Goal: Find contact information: Find contact information

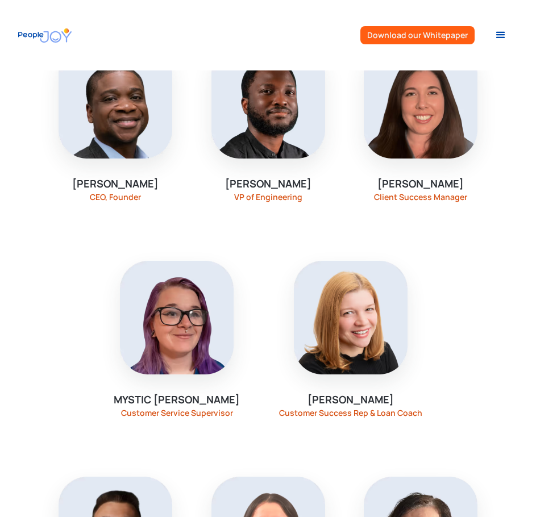
scroll to position [1136, 0]
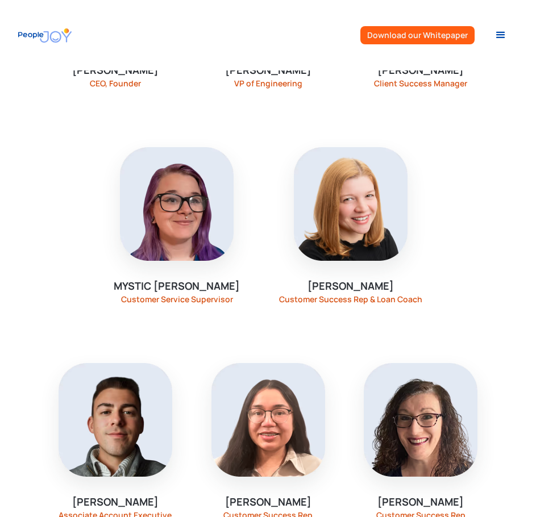
click at [153, 237] on img at bounding box center [177, 204] width 114 height 114
click at [161, 295] on div "Customer Service Supervisor" at bounding box center [177, 299] width 112 height 9
click at [169, 285] on div "Mystic [PERSON_NAME]" at bounding box center [177, 286] width 126 height 14
click at [153, 228] on img at bounding box center [177, 204] width 114 height 114
click at [174, 285] on div "Mystic [PERSON_NAME]" at bounding box center [177, 286] width 126 height 14
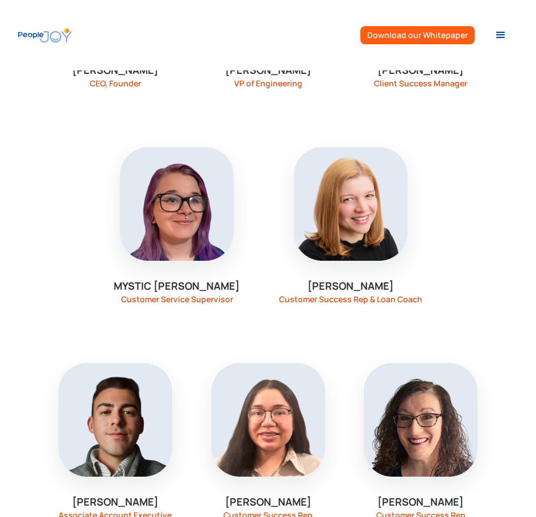
click at [177, 300] on div "Customer Service Supervisor" at bounding box center [177, 299] width 112 height 9
click at [200, 215] on img at bounding box center [177, 204] width 114 height 114
click at [168, 181] on img at bounding box center [177, 204] width 114 height 114
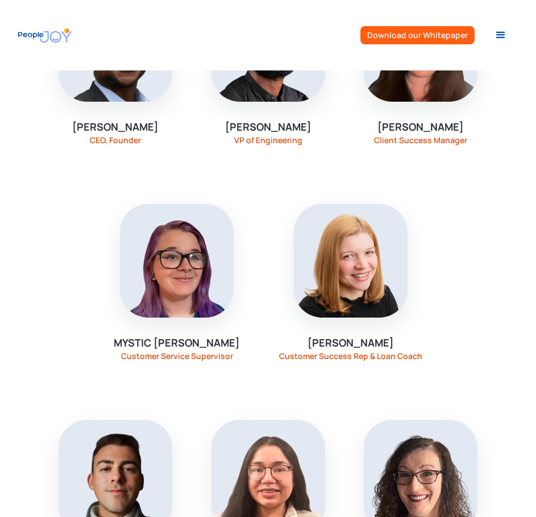
click at [182, 269] on img at bounding box center [177, 261] width 114 height 114
click at [194, 360] on div "Customer Service Supervisor" at bounding box center [177, 356] width 112 height 9
click at [197, 359] on div "Customer Service Supervisor" at bounding box center [177, 356] width 112 height 9
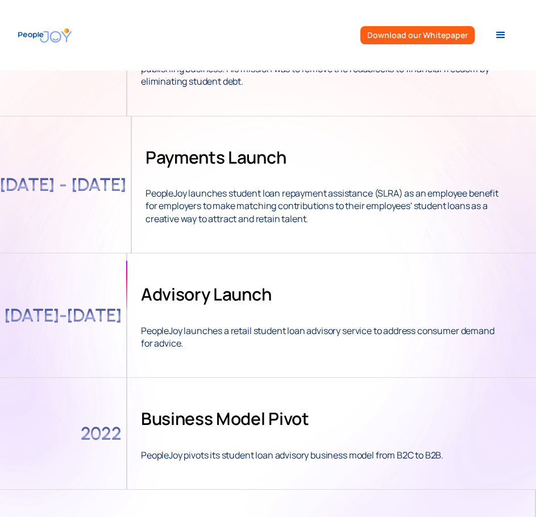
scroll to position [0, 0]
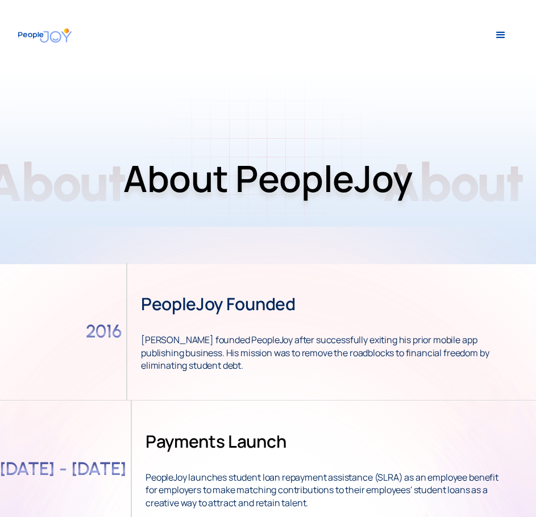
click at [499, 35] on div "menu" at bounding box center [501, 35] width 14 height 14
